Goal: Task Accomplishment & Management: Use online tool/utility

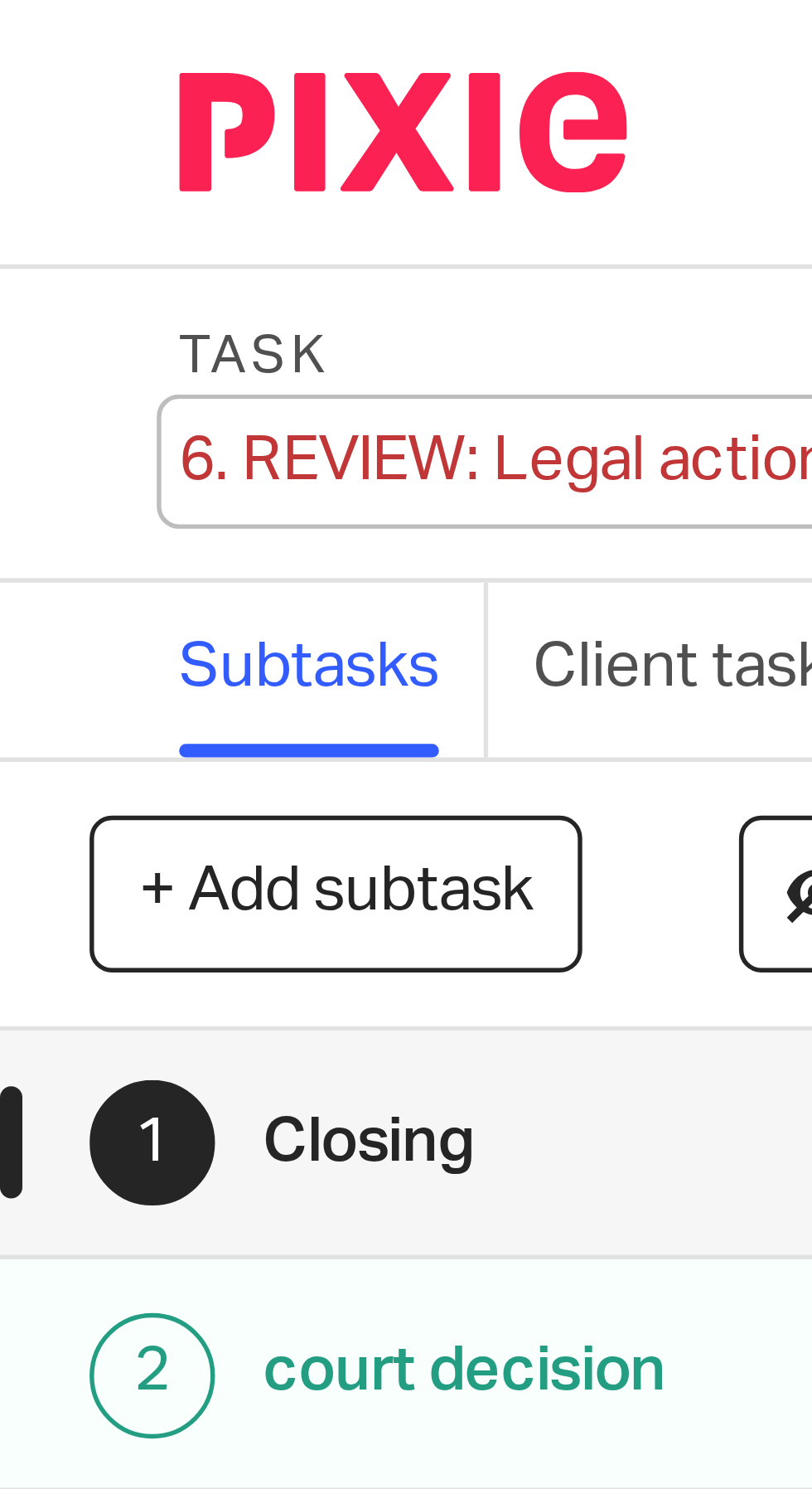
click at [43, 84] on div "6. REVIEW: Legal action needed Save 6. REVIEW: Legal action needed" at bounding box center [106, 85] width 145 height 17
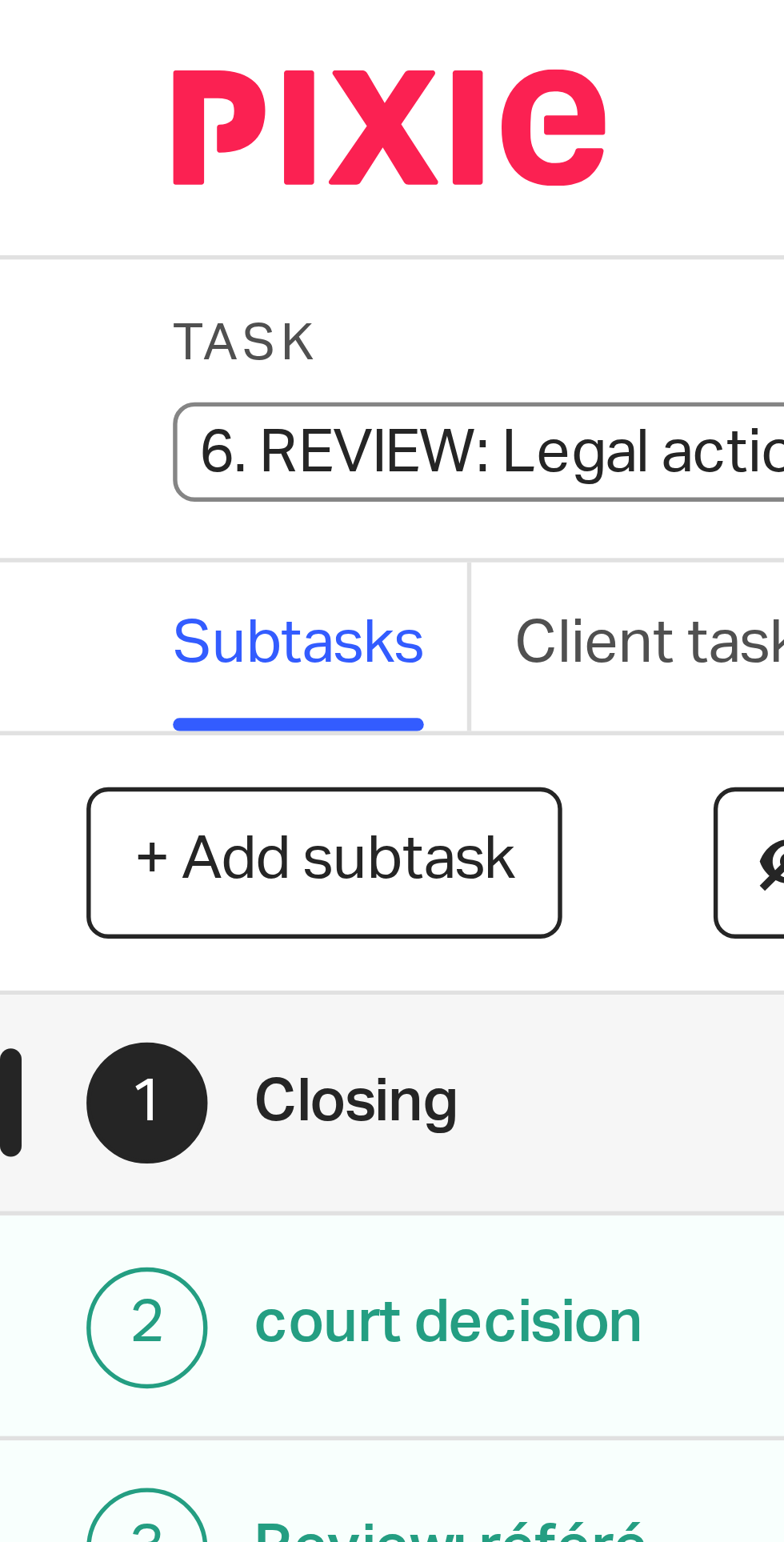
click at [47, 81] on input "6. REVIEW: Legal action needed" at bounding box center [150, 83] width 235 height 19
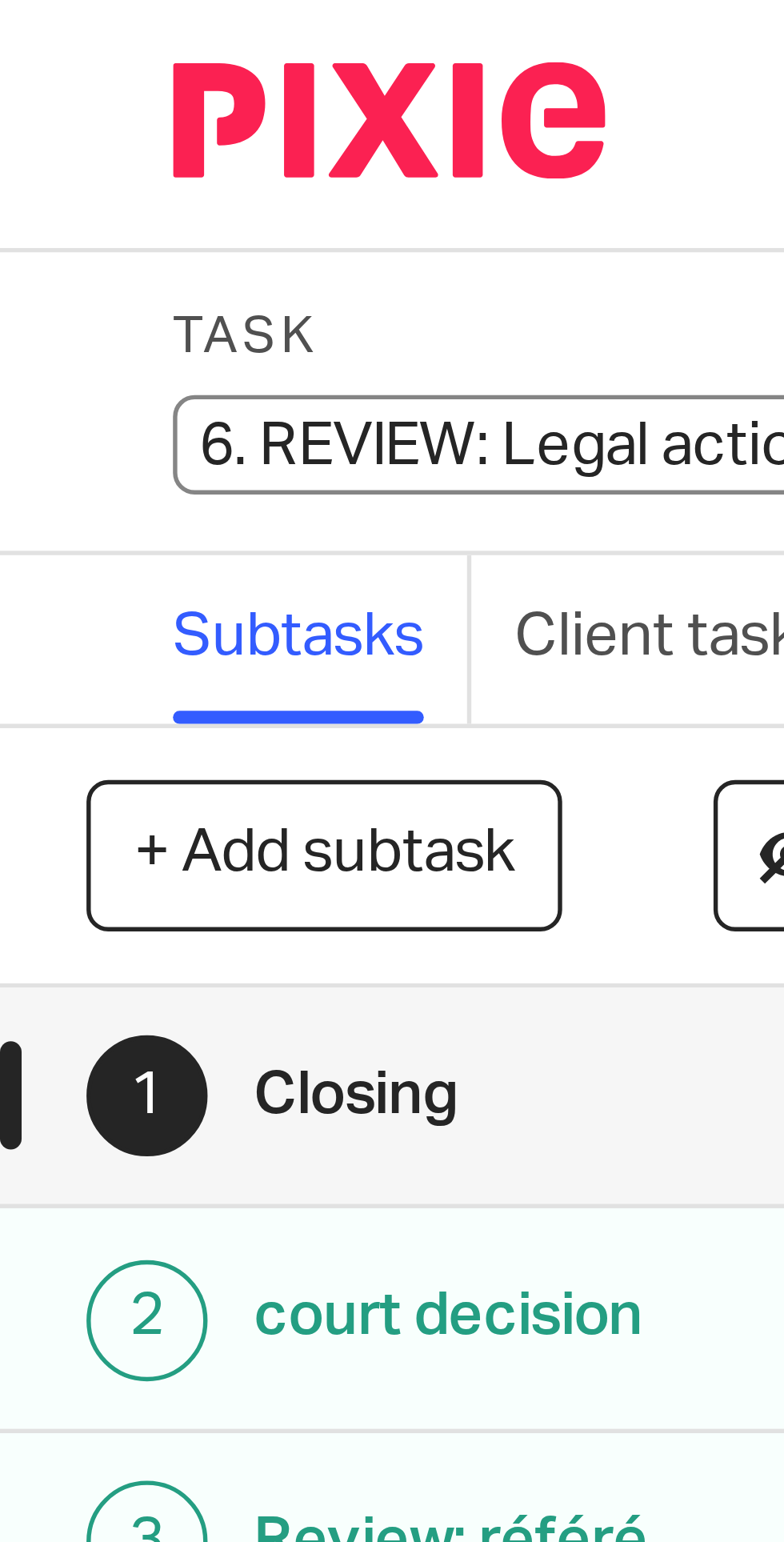
click at [48, 84] on input "6. REVIEW: Legal action needed" at bounding box center [150, 83] width 235 height 19
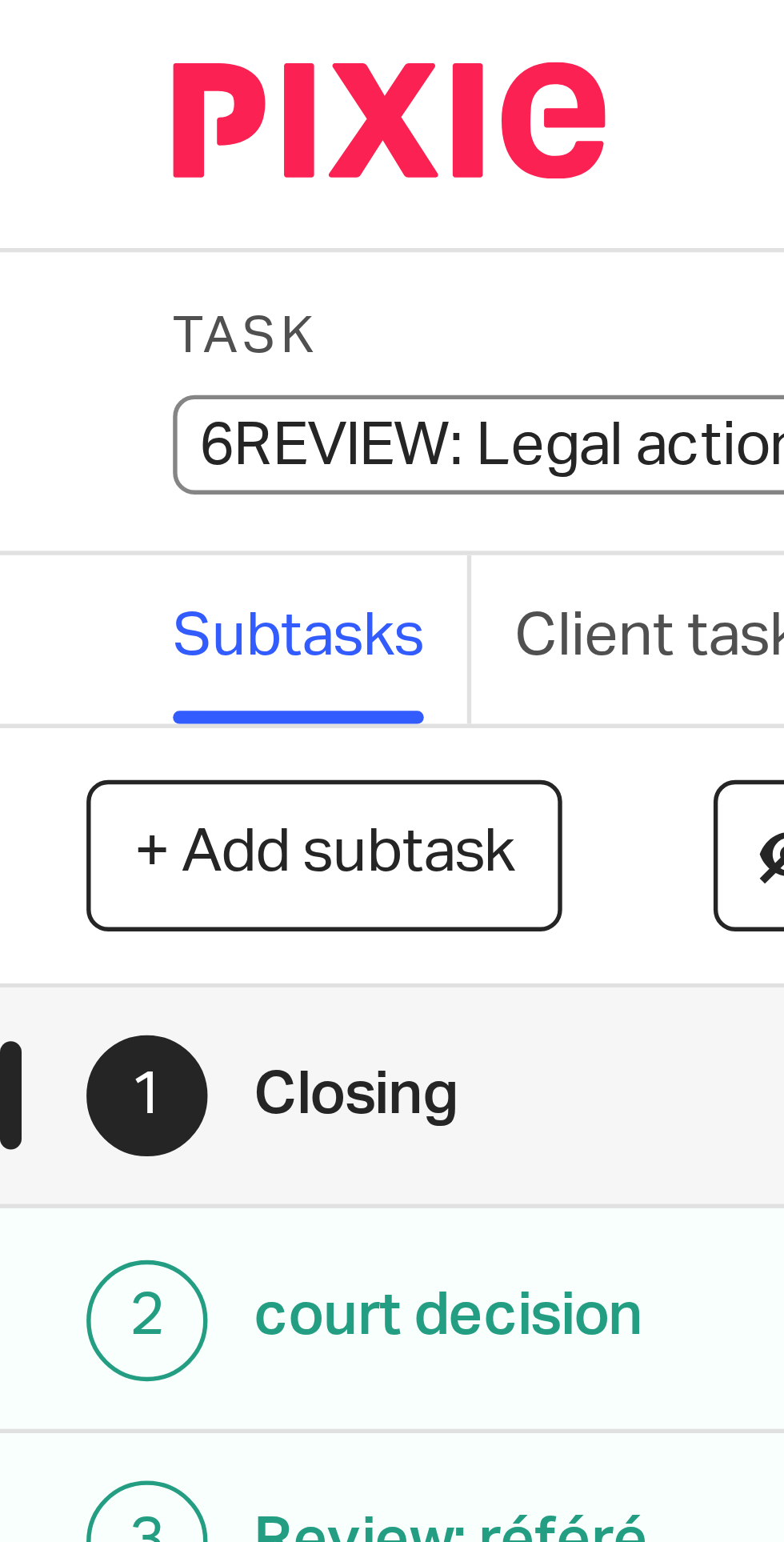
type input "REVIEW: Legal action needed"
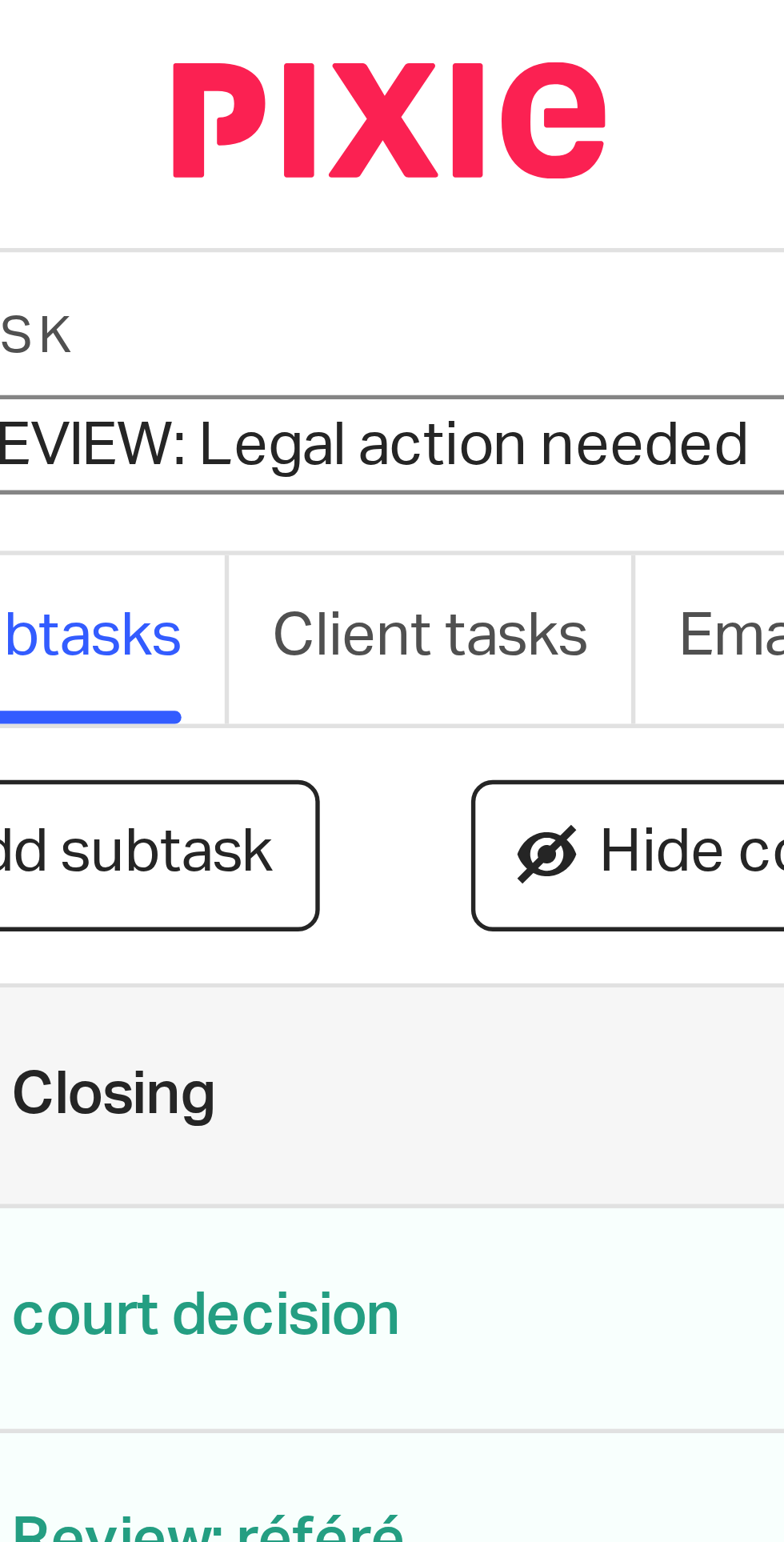
scroll to position [0, 90]
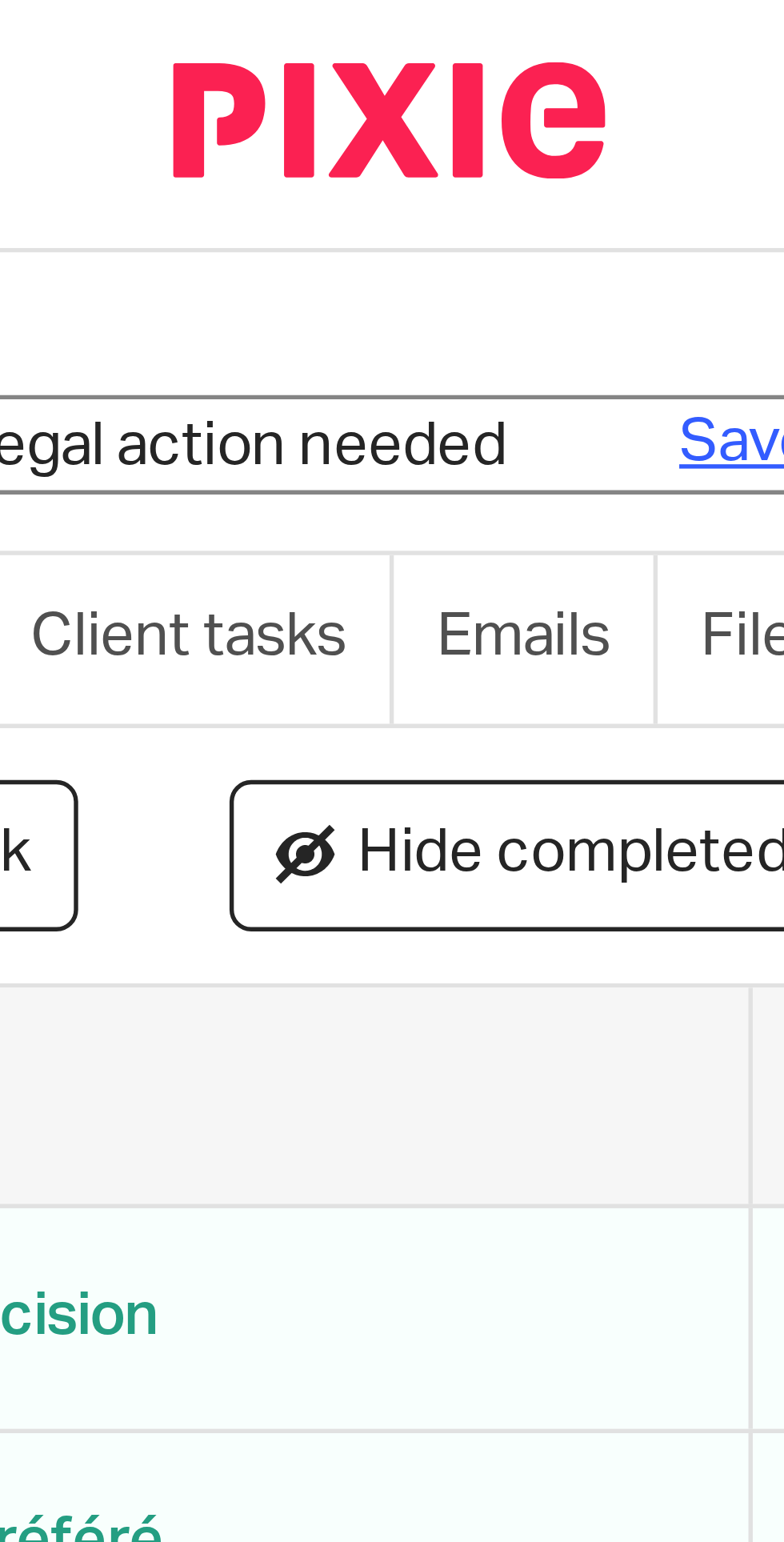
click at [131, 84] on link "Save" at bounding box center [138, 83] width 25 height 16
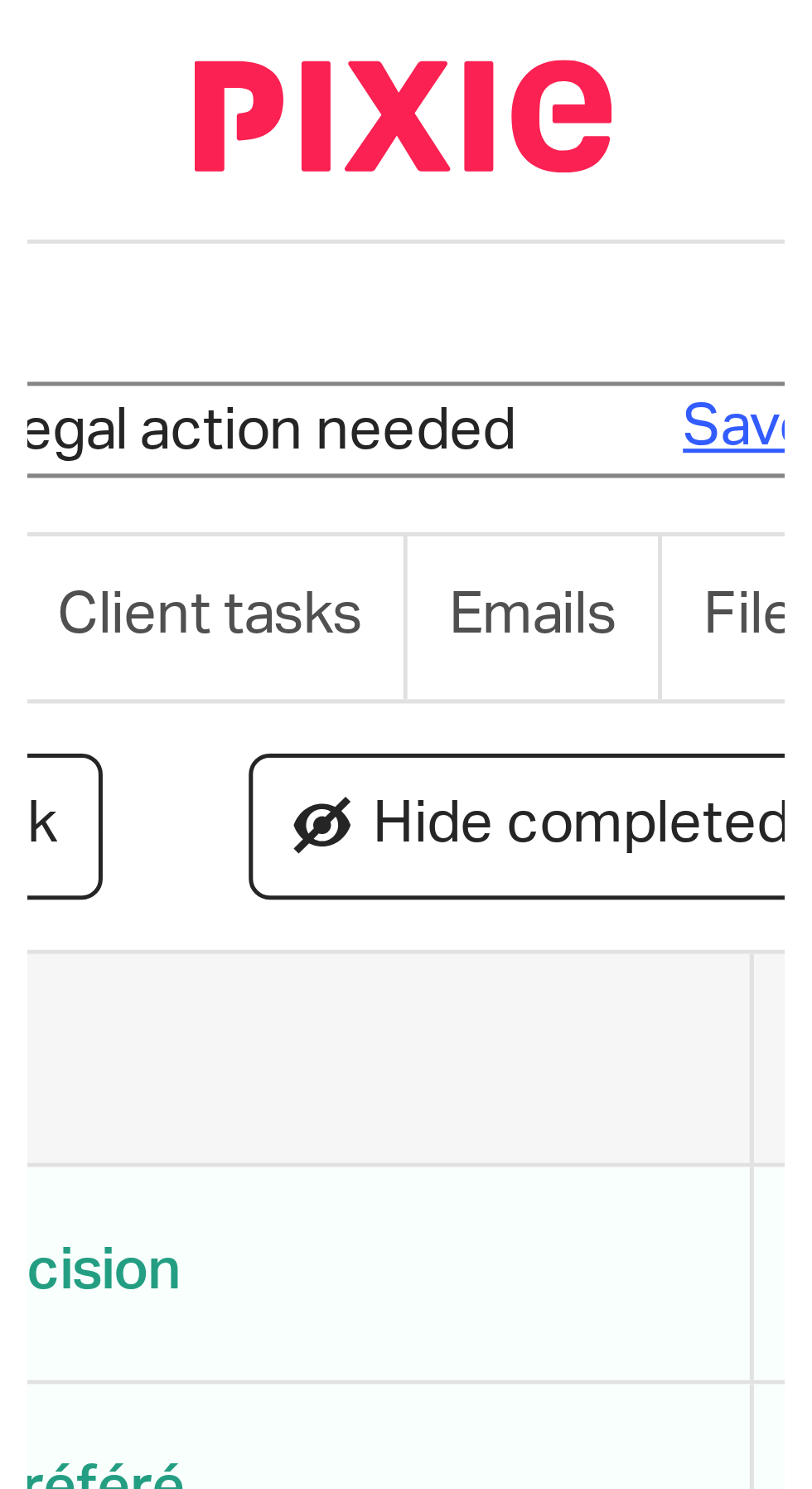
scroll to position [0, 0]
